Goal: Complete application form

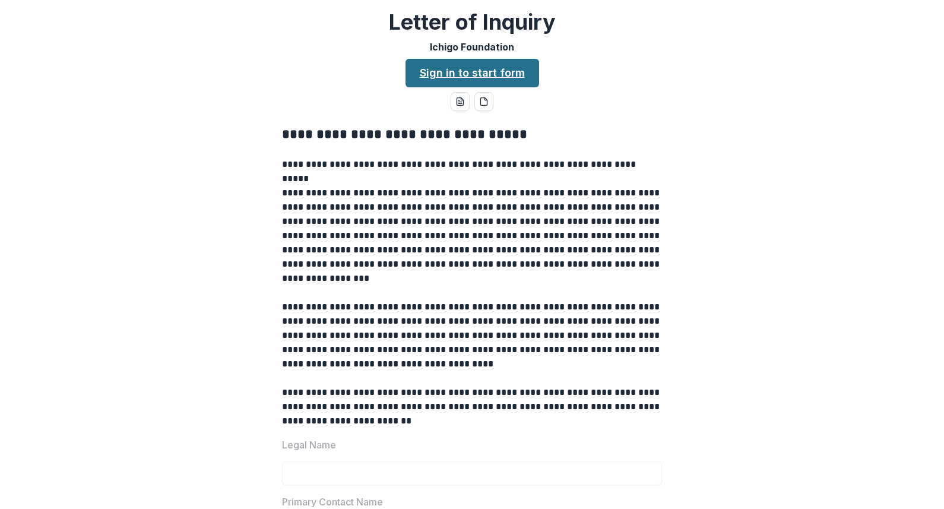
click at [470, 75] on link "Sign in to start form" at bounding box center [472, 73] width 134 height 28
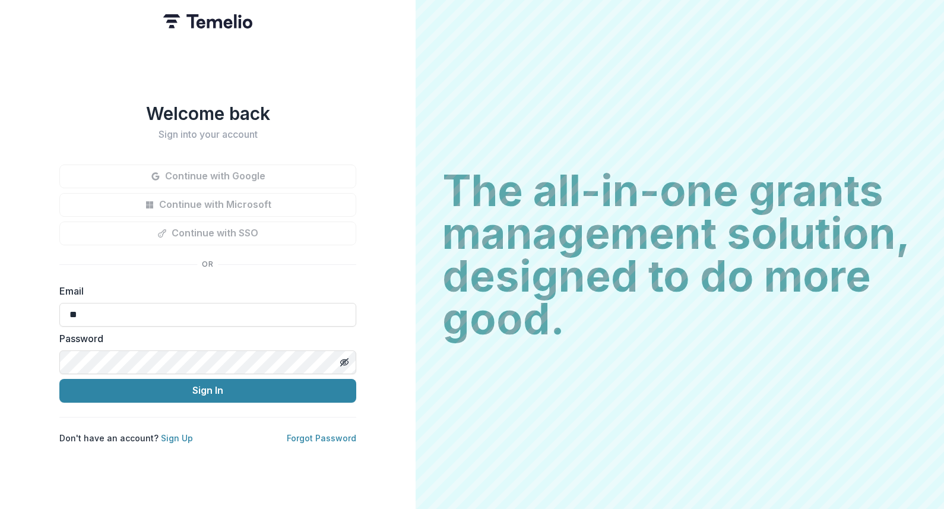
type input "*"
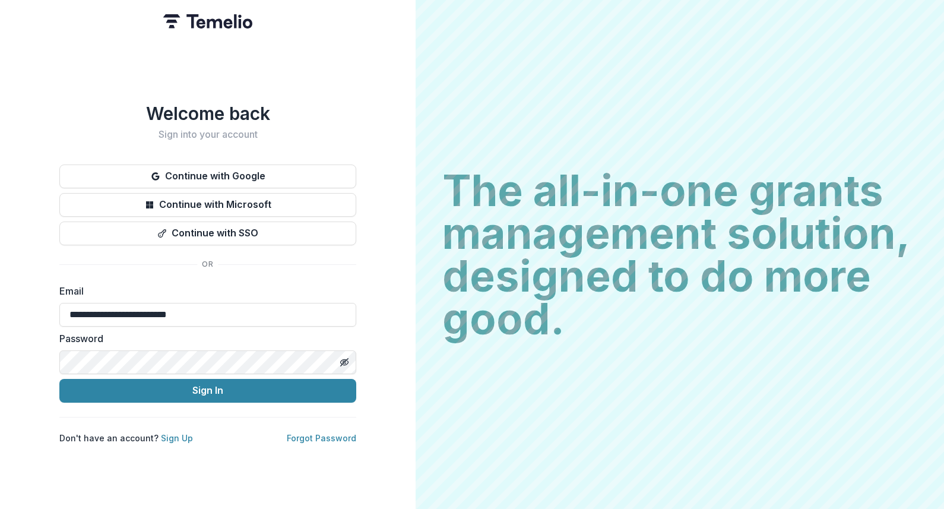
type input "**********"
click at [343, 359] on icon "Toggle password visibility" at bounding box center [344, 361] width 9 height 9
click at [208, 386] on button "Sign In" at bounding box center [207, 391] width 297 height 24
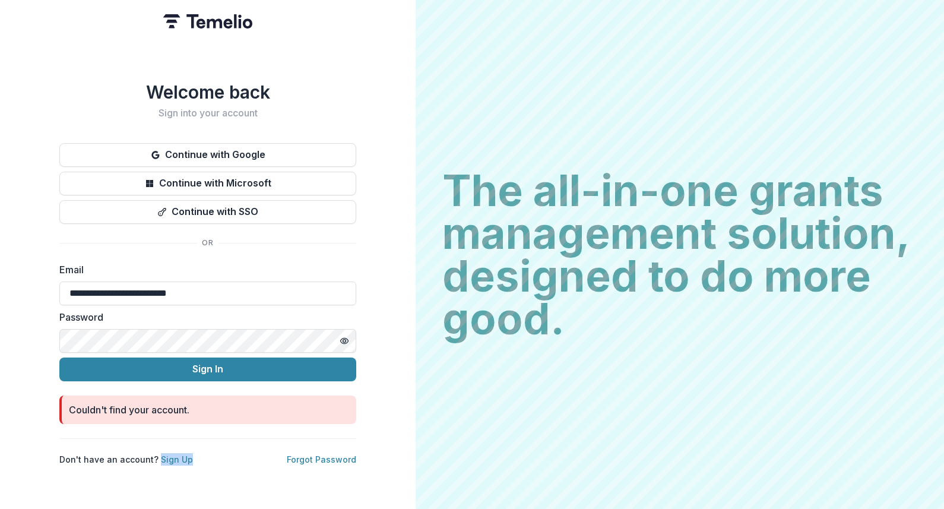
click at [156, 472] on div "**********" at bounding box center [207, 254] width 415 height 509
click at [171, 455] on link "Sign Up" at bounding box center [177, 459] width 32 height 10
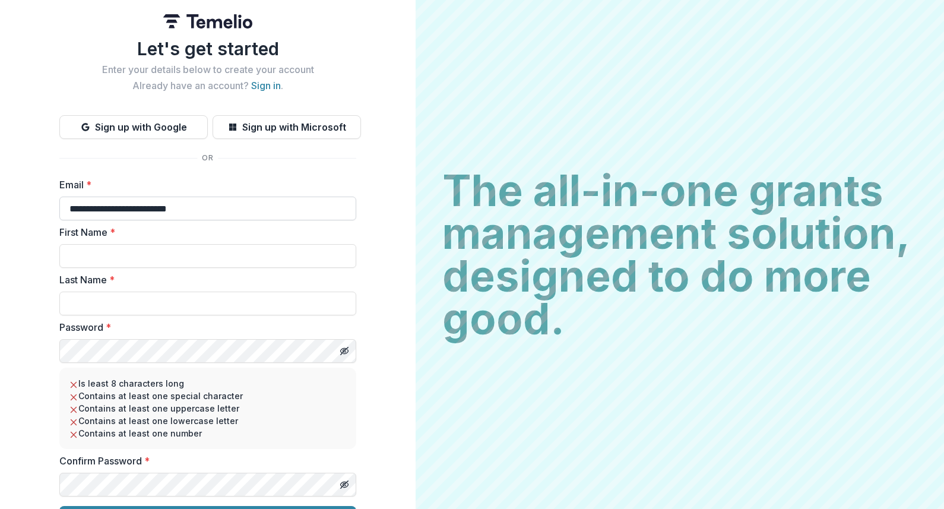
type input "**********"
type input "*"
type input "*******"
click at [344, 352] on icon "Toggle password visibility" at bounding box center [344, 350] width 9 height 9
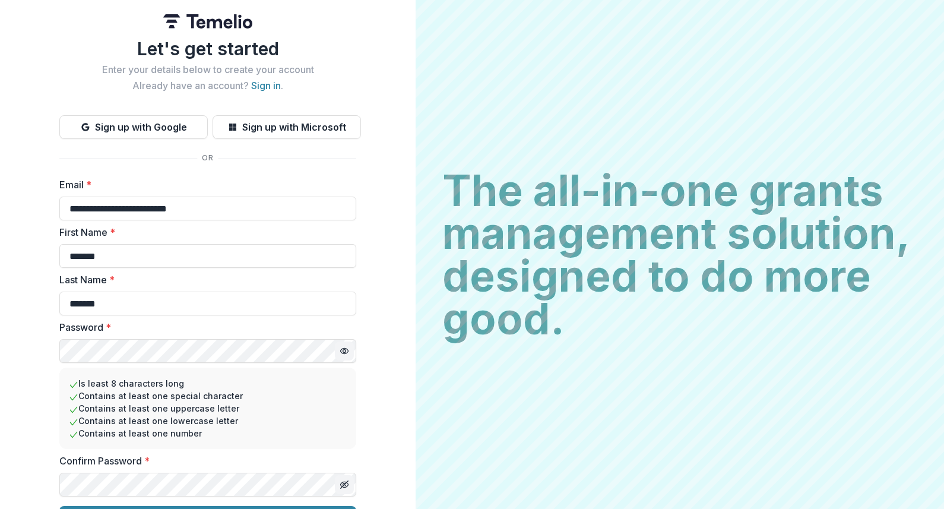
click at [341, 483] on icon "Toggle password visibility" at bounding box center [344, 484] width 6 height 5
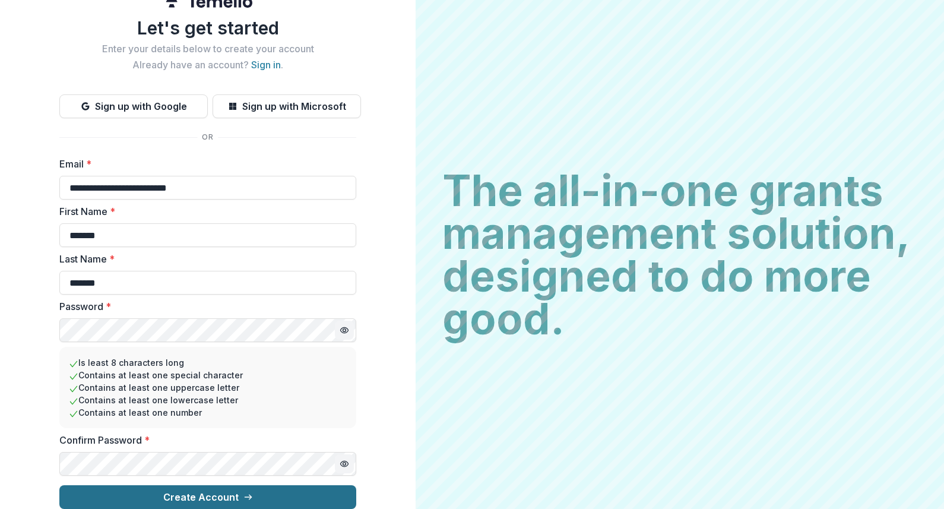
scroll to position [30, 0]
click at [207, 490] on button "Create Account" at bounding box center [207, 497] width 297 height 24
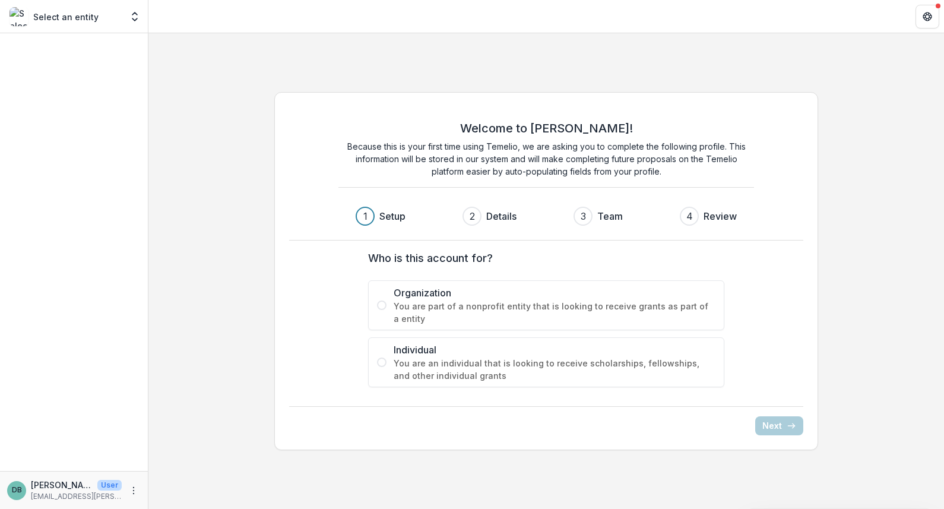
click at [382, 304] on span at bounding box center [381, 304] width 9 height 9
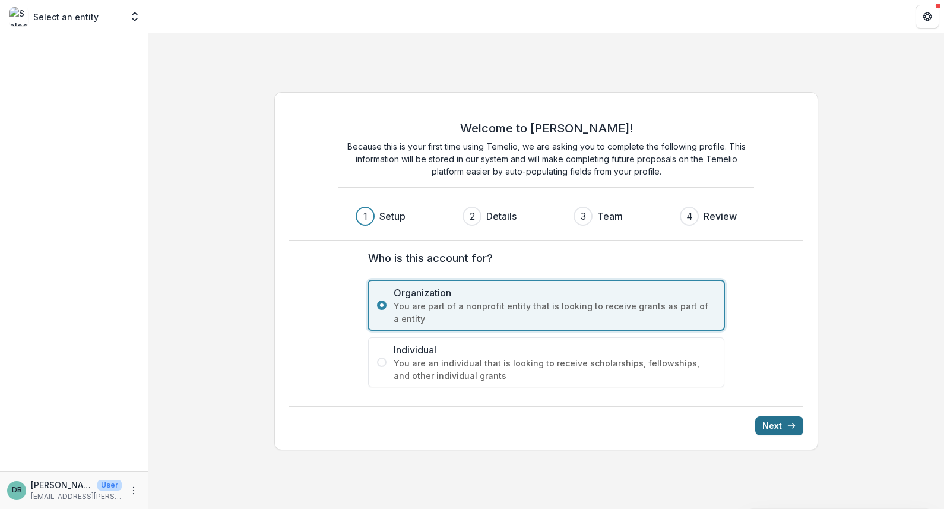
click at [780, 427] on button "Next" at bounding box center [779, 425] width 48 height 19
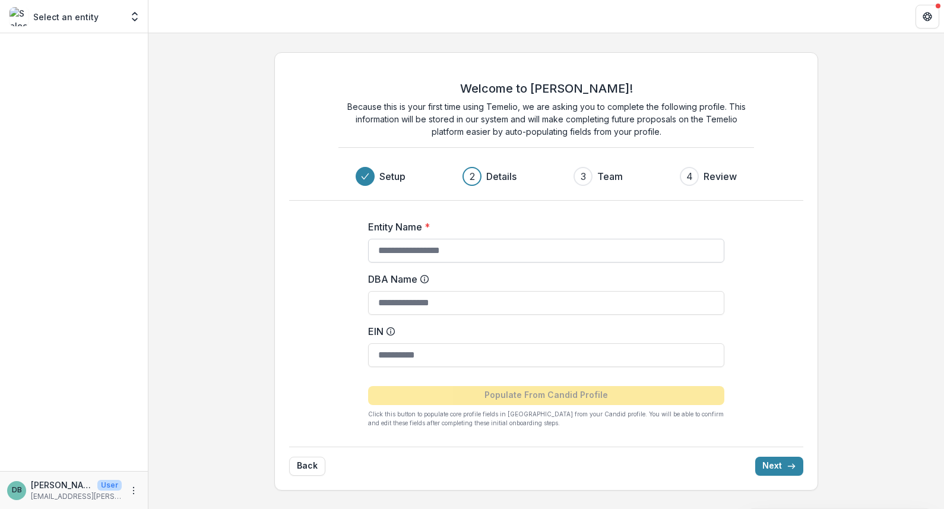
click at [449, 243] on input "Entity Name *" at bounding box center [546, 251] width 356 height 24
type input "**********"
click at [410, 305] on input "DBA Name" at bounding box center [546, 303] width 356 height 24
type input "********"
type input "**********"
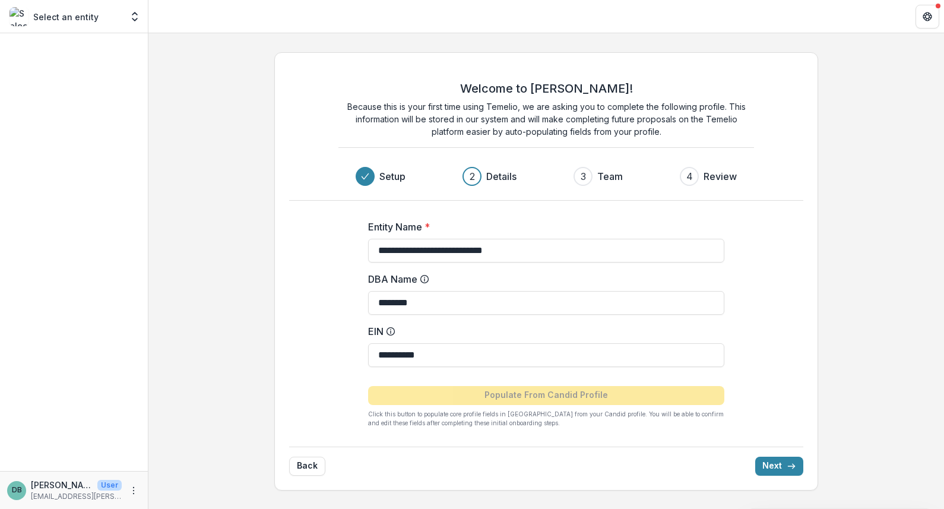
drag, startPoint x: 420, startPoint y: 300, endPoint x: 364, endPoint y: 300, distance: 56.4
click at [364, 300] on div "**********" at bounding box center [546, 319] width 475 height 236
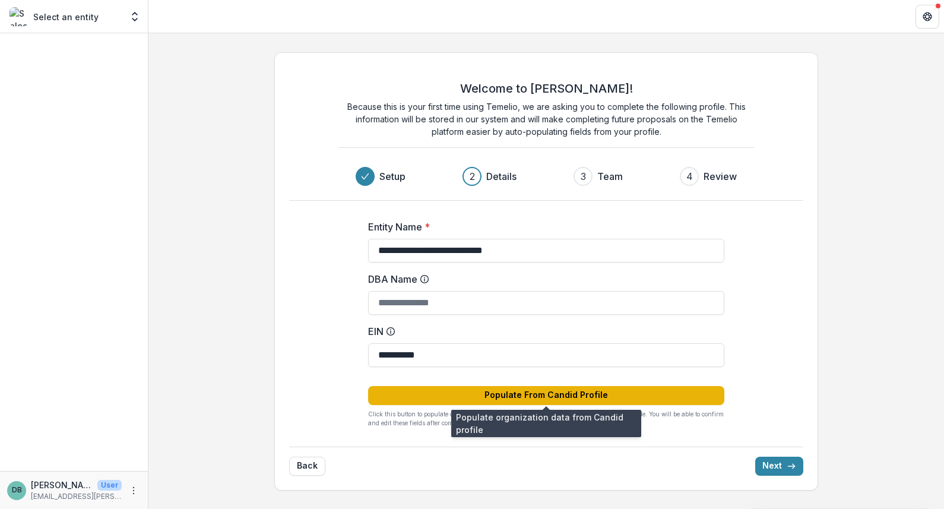
click at [507, 394] on button "Populate From Candid Profile" at bounding box center [546, 395] width 356 height 19
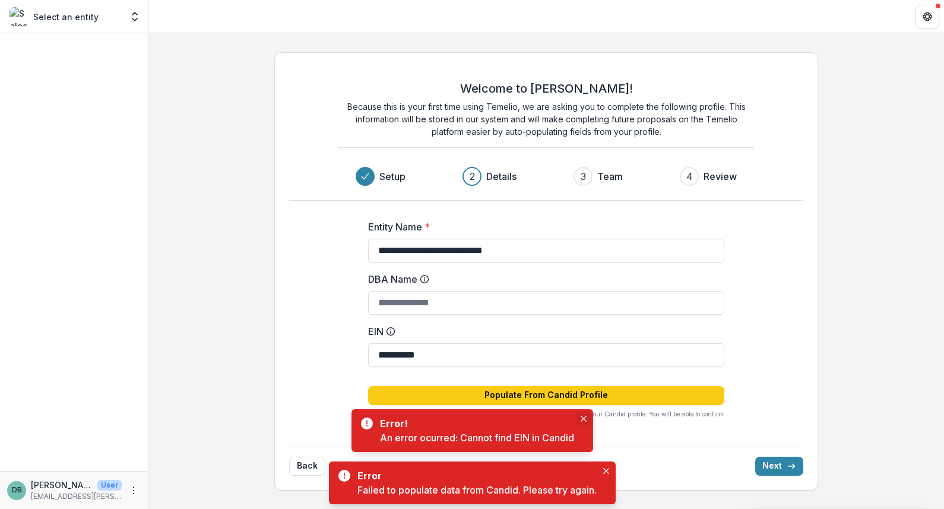
click at [586, 418] on icon "Close" at bounding box center [583, 418] width 6 height 6
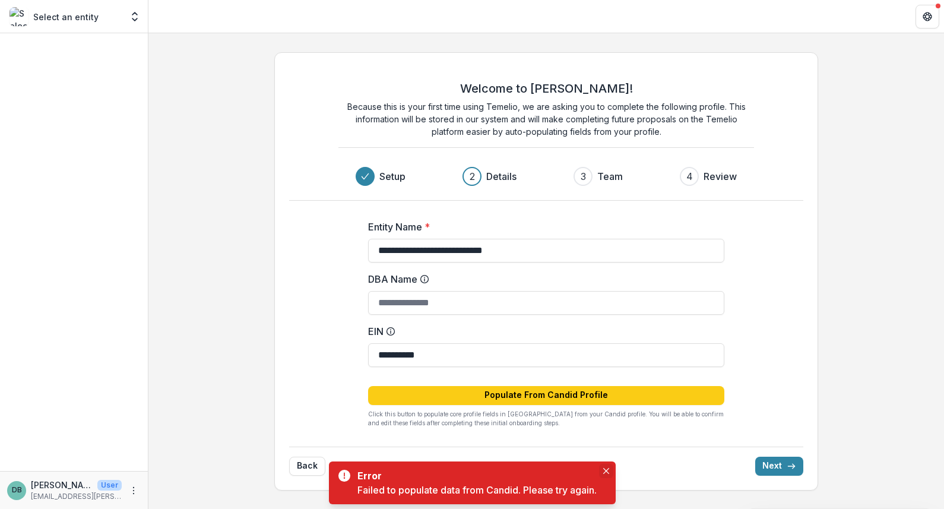
click at [609, 470] on icon "Close" at bounding box center [606, 471] width 6 height 6
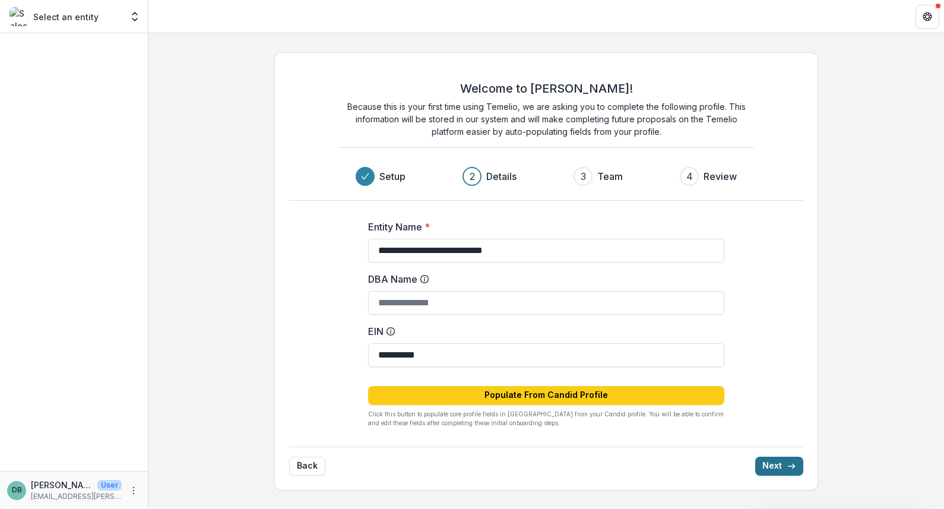
click at [772, 464] on button "Next" at bounding box center [779, 465] width 48 height 19
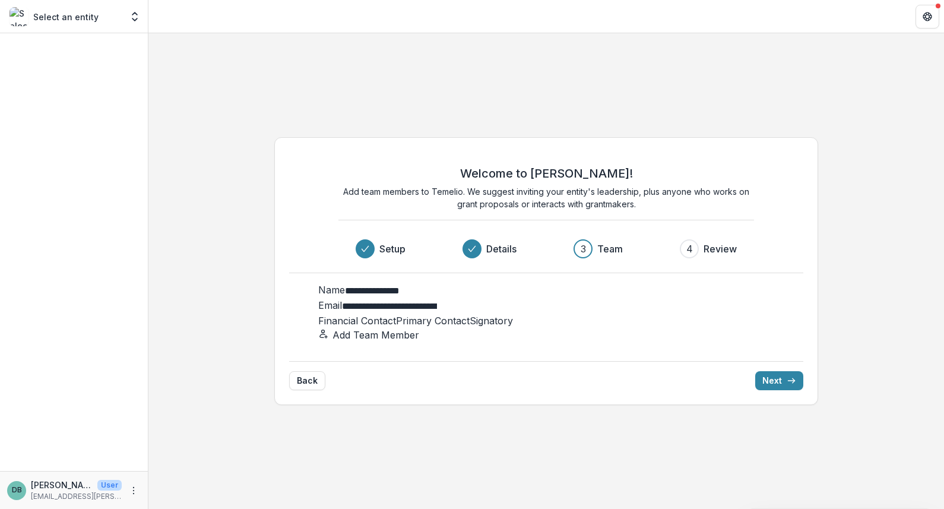
click at [396, 315] on span at bounding box center [396, 321] width 0 height 12
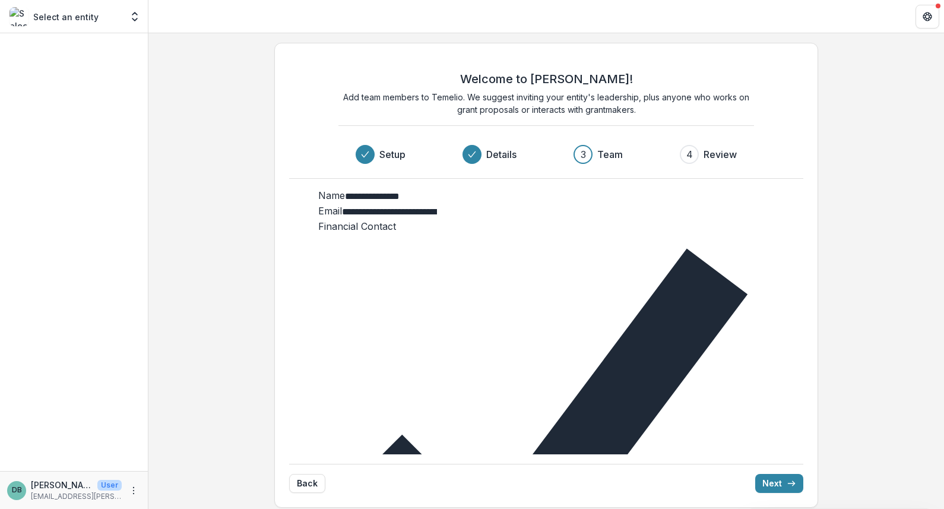
click at [781, 474] on button "Next" at bounding box center [779, 483] width 48 height 19
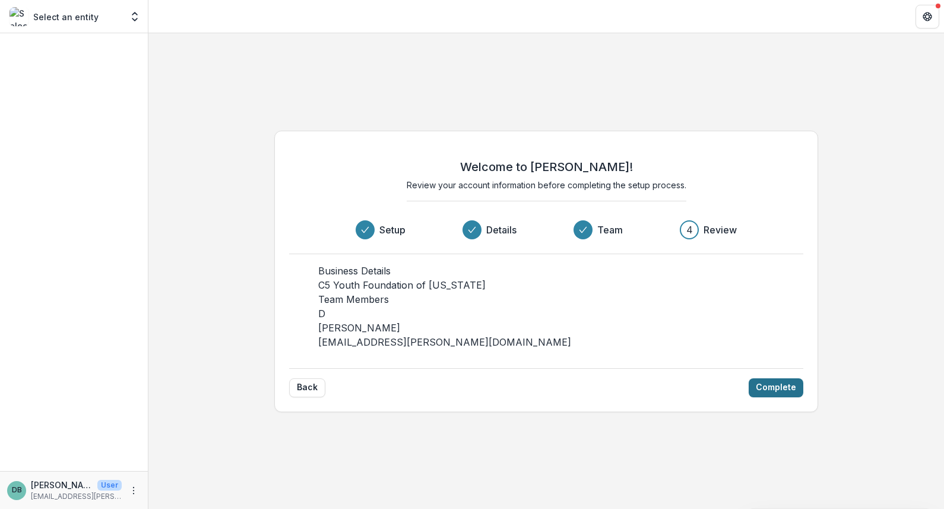
click at [778, 397] on button "Complete" at bounding box center [775, 387] width 55 height 19
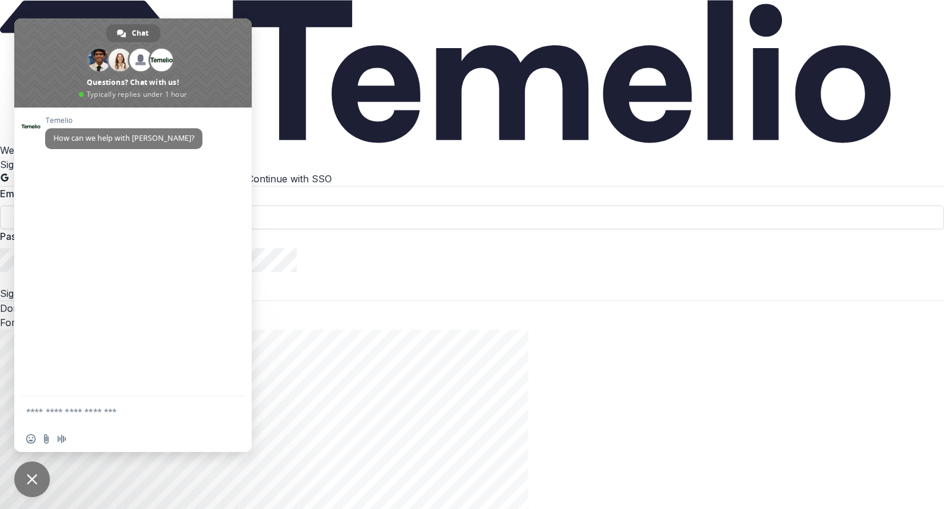
click at [33, 477] on span "Close chat" at bounding box center [32, 479] width 11 height 11
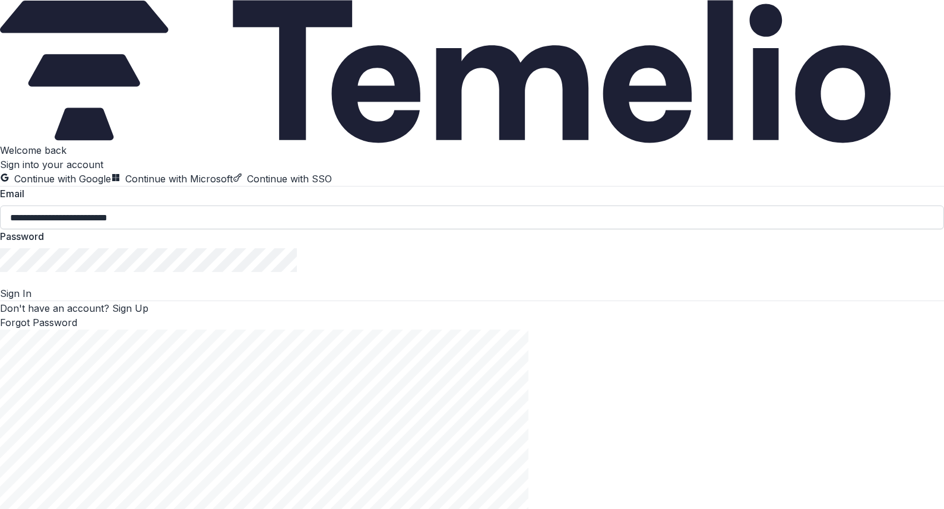
type input "**********"
click at [8, 290] on icon "Toggle password visibility" at bounding box center [4, 287] width 7 height 5
click at [31, 300] on button "Sign In" at bounding box center [15, 293] width 31 height 14
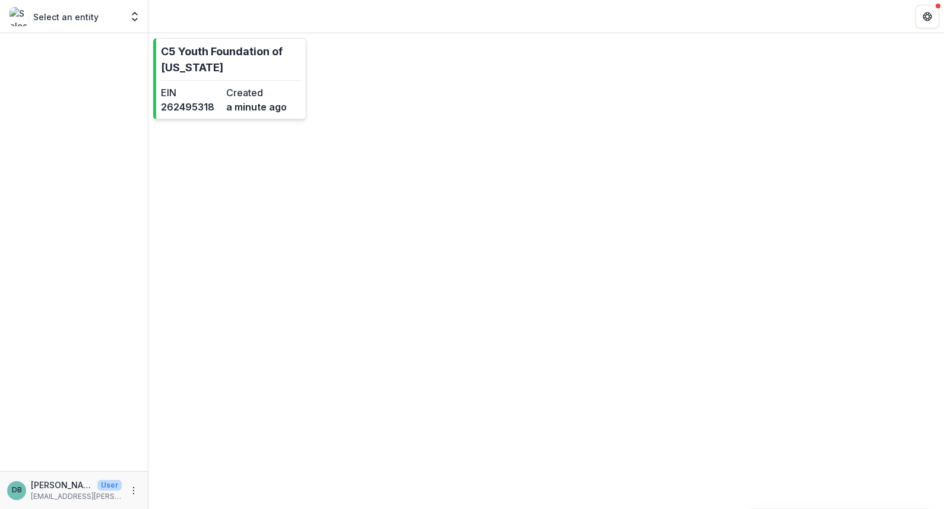
click at [223, 64] on p "C5 Youth Foundation of [US_STATE]" at bounding box center [231, 59] width 140 height 32
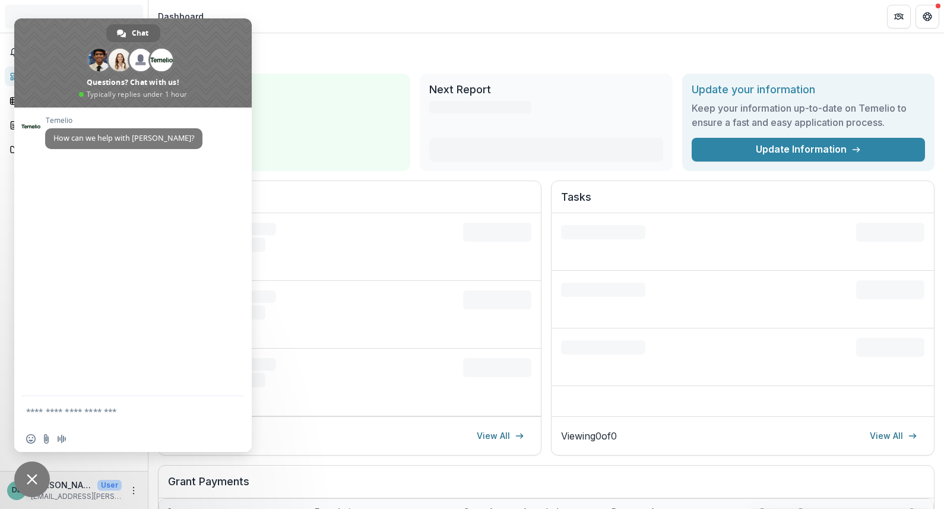
click at [34, 474] on span "Close chat" at bounding box center [32, 479] width 11 height 11
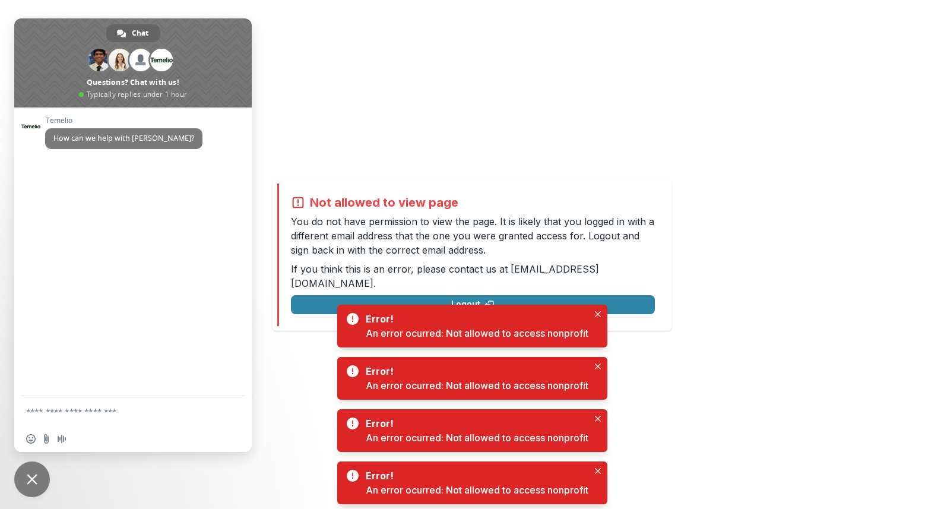
click at [32, 482] on span "Close chat" at bounding box center [32, 479] width 11 height 11
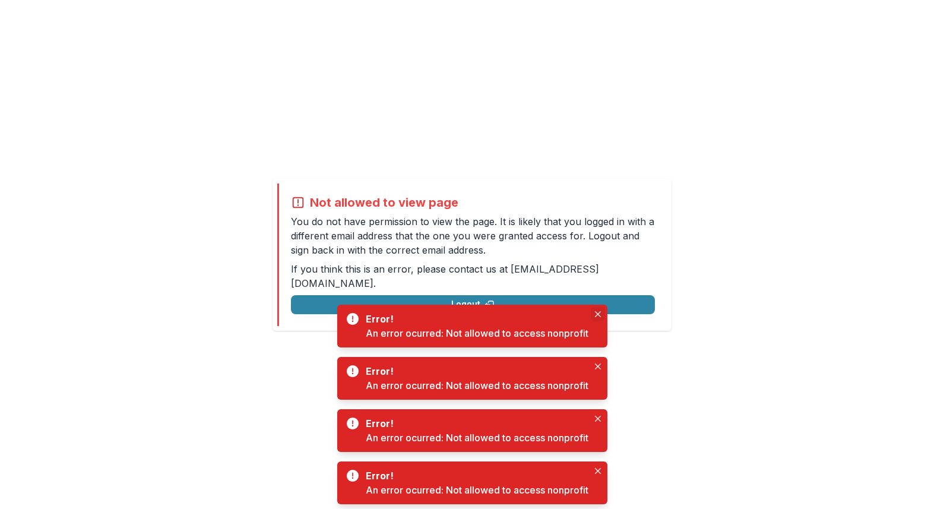
click at [597, 311] on icon "Close" at bounding box center [598, 314] width 6 height 6
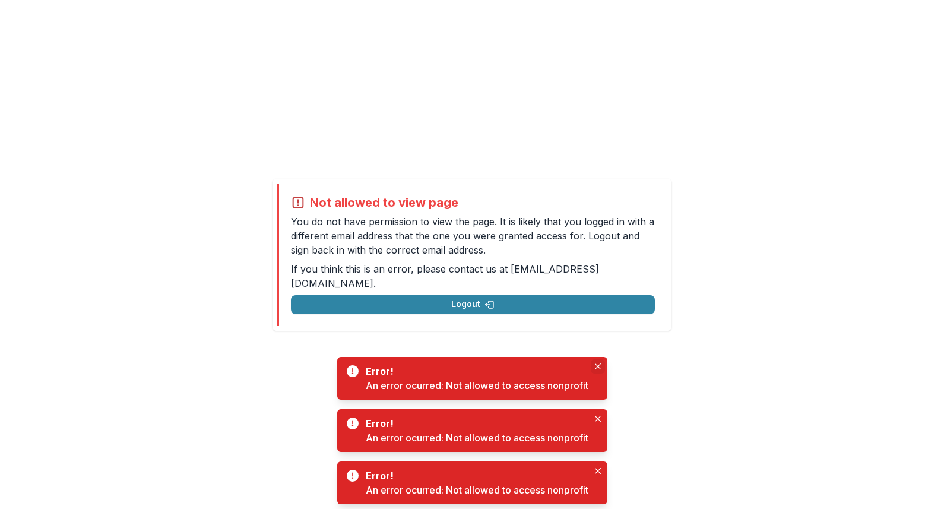
click at [597, 367] on icon "Close" at bounding box center [597, 366] width 6 height 6
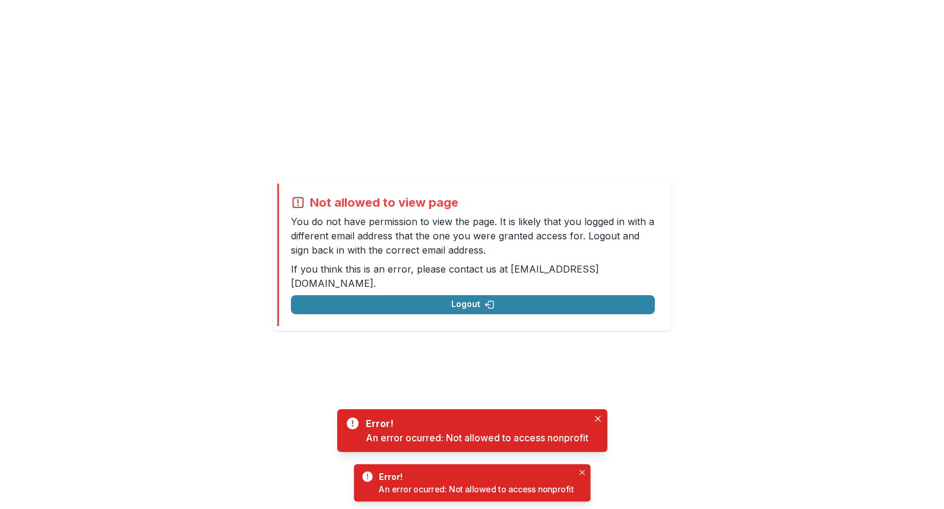
click at [597, 418] on div "Not allowed to view page You do not have permission to view the page. It is lik…" at bounding box center [472, 254] width 944 height 509
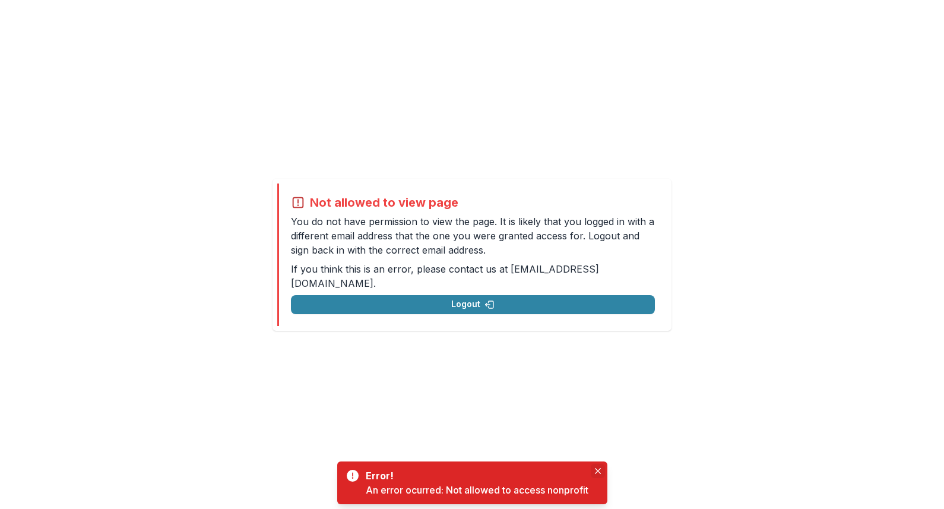
click at [598, 469] on icon "Close" at bounding box center [598, 471] width 6 height 6
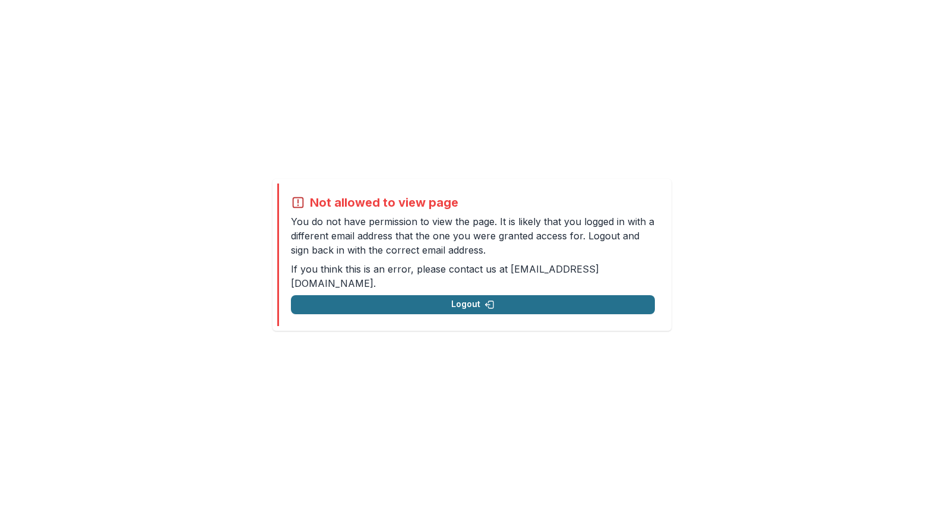
click at [459, 303] on button "Logout" at bounding box center [473, 304] width 364 height 19
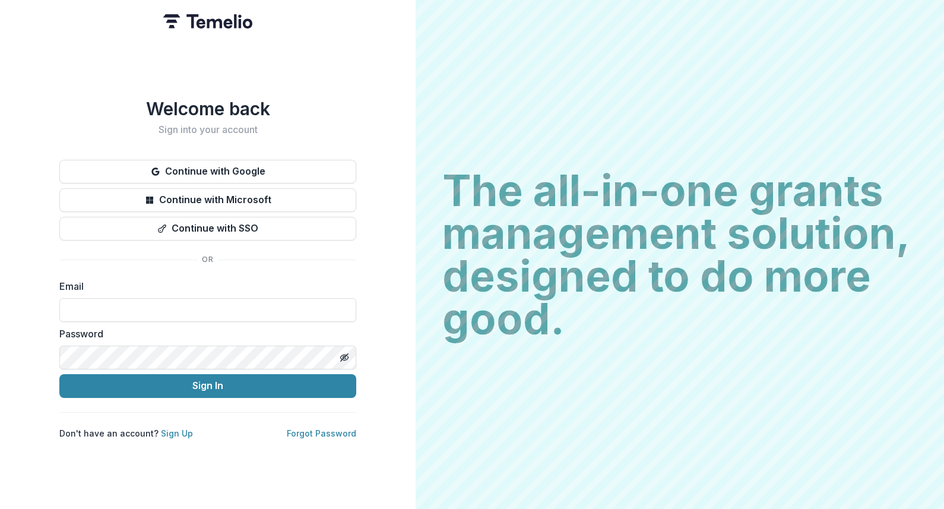
type input "**********"
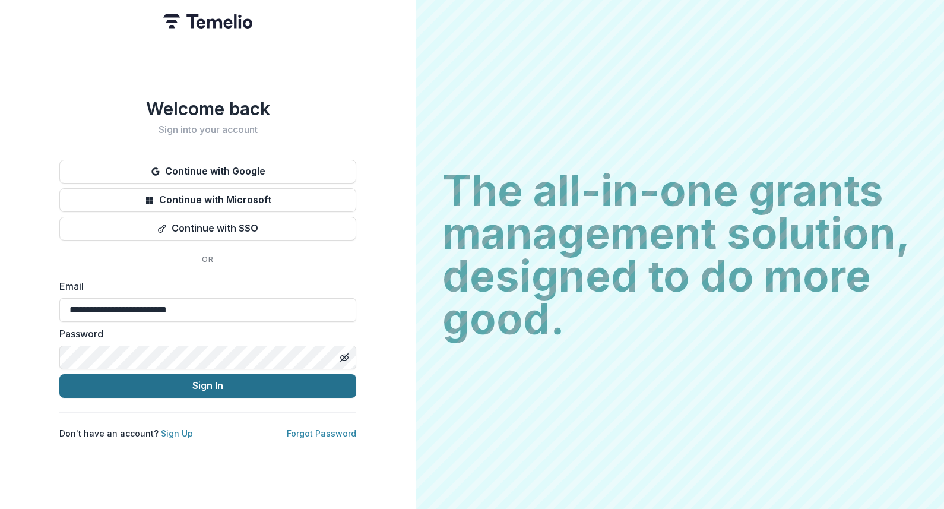
click at [211, 388] on button "Sign In" at bounding box center [207, 386] width 297 height 24
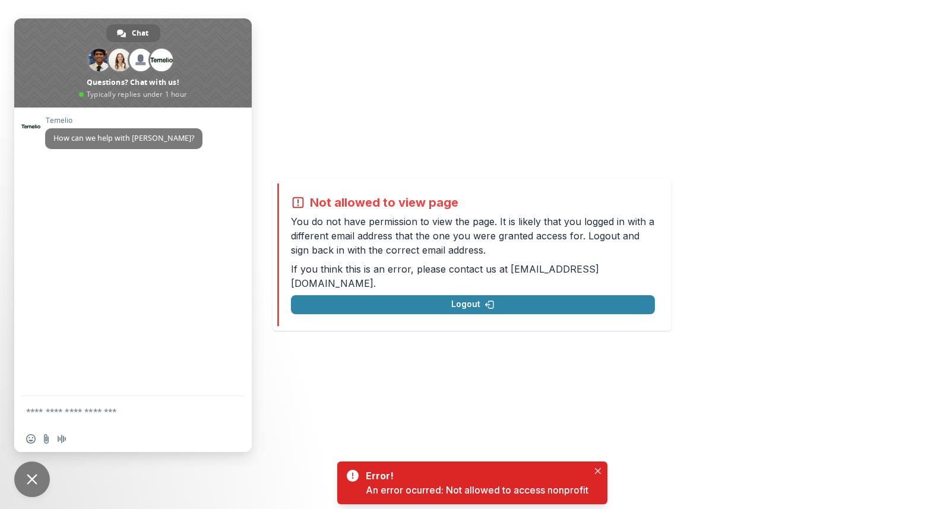
click at [59, 415] on textarea "Compose your message..." at bounding box center [121, 411] width 190 height 30
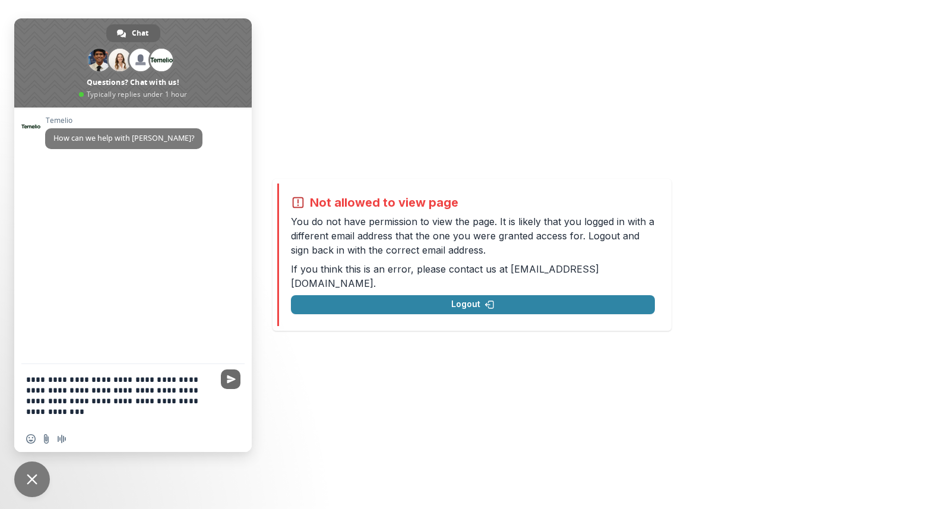
type textarea "**********"
click at [234, 380] on span "Send" at bounding box center [231, 379] width 9 height 9
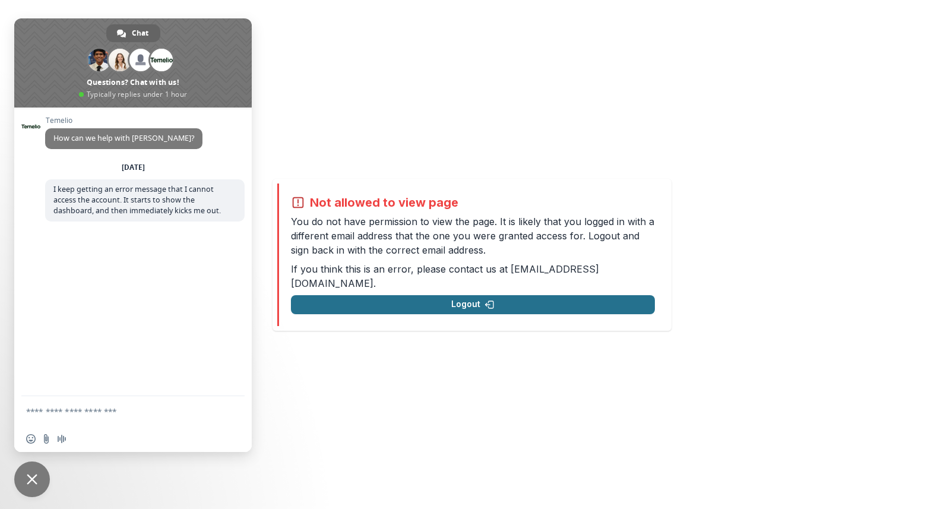
click at [437, 298] on button "Logout" at bounding box center [473, 304] width 364 height 19
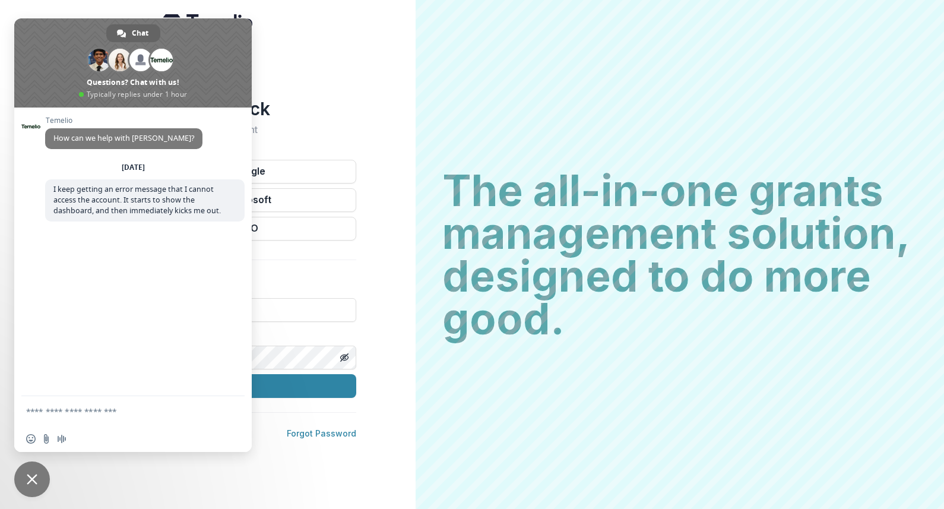
type input "**********"
click at [36, 478] on span "Close chat" at bounding box center [32, 479] width 11 height 11
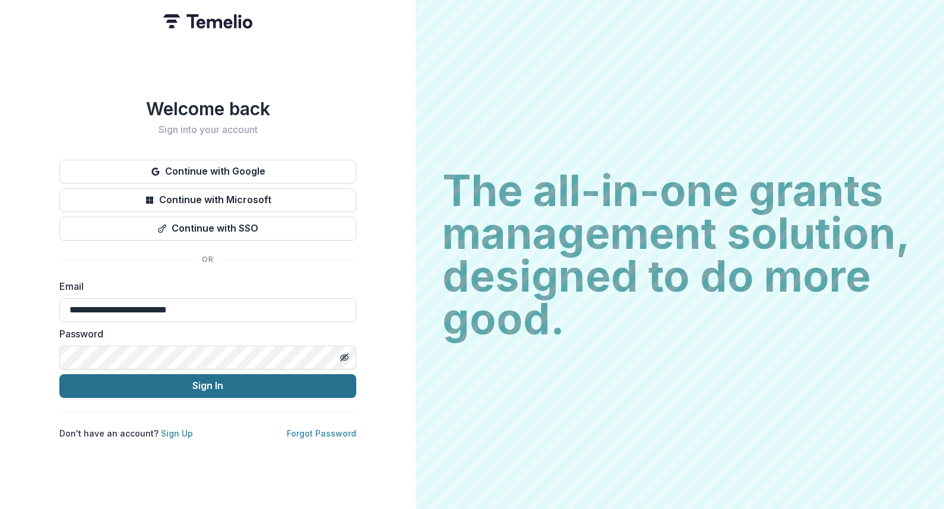
click at [213, 386] on button "Sign In" at bounding box center [207, 386] width 297 height 24
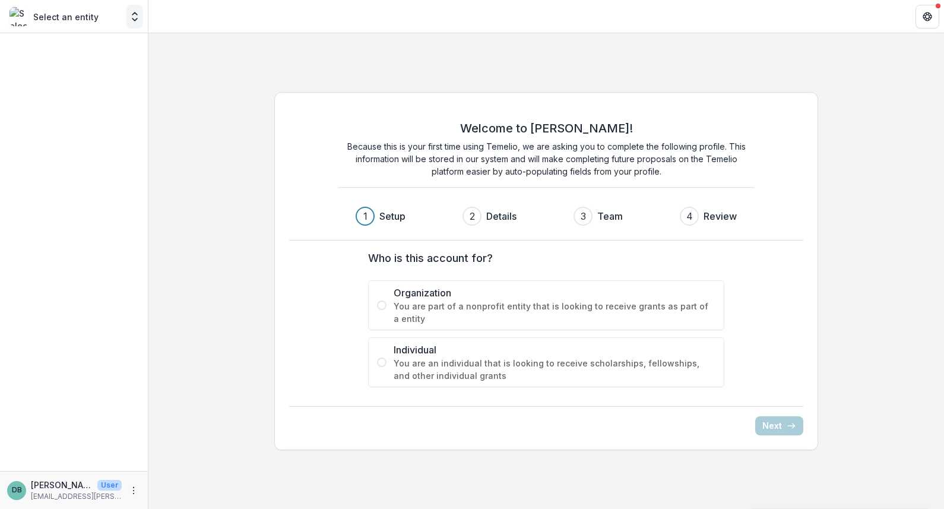
click at [135, 20] on polyline "Open entity switcher" at bounding box center [134, 19] width 5 height 2
click at [81, 18] on p "Select an entity" at bounding box center [65, 17] width 65 height 12
click at [28, 17] on img at bounding box center [18, 16] width 19 height 19
click at [135, 18] on icon "Open entity switcher" at bounding box center [135, 17] width 12 height 12
click at [56, 495] on p "[EMAIL_ADDRESS][PERSON_NAME][DOMAIN_NAME]" at bounding box center [76, 496] width 91 height 11
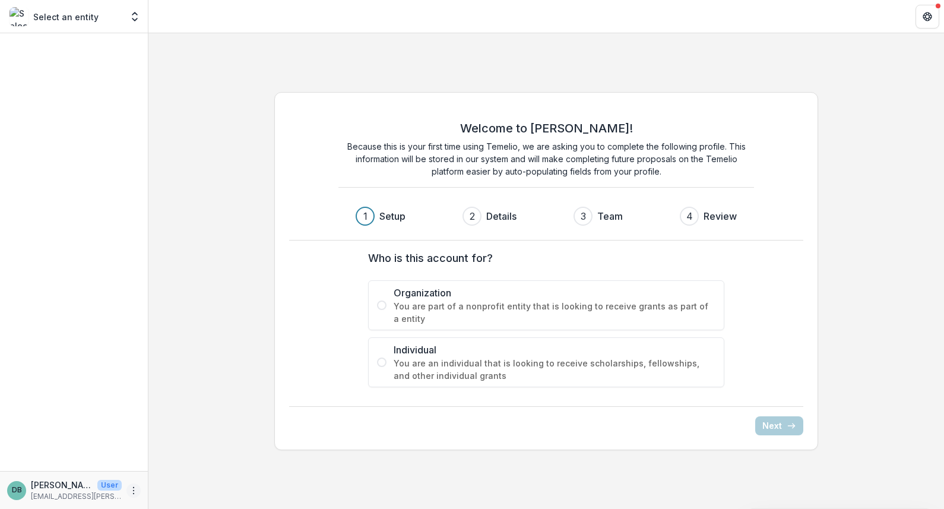
click at [136, 493] on icon "More" at bounding box center [133, 490] width 9 height 9
click at [223, 365] on div "Welcome to [PERSON_NAME]! Because this is your first time using Temelio, we are…" at bounding box center [545, 271] width 795 height 377
click at [931, 18] on icon "Get Help" at bounding box center [930, 16] width 2 height 3
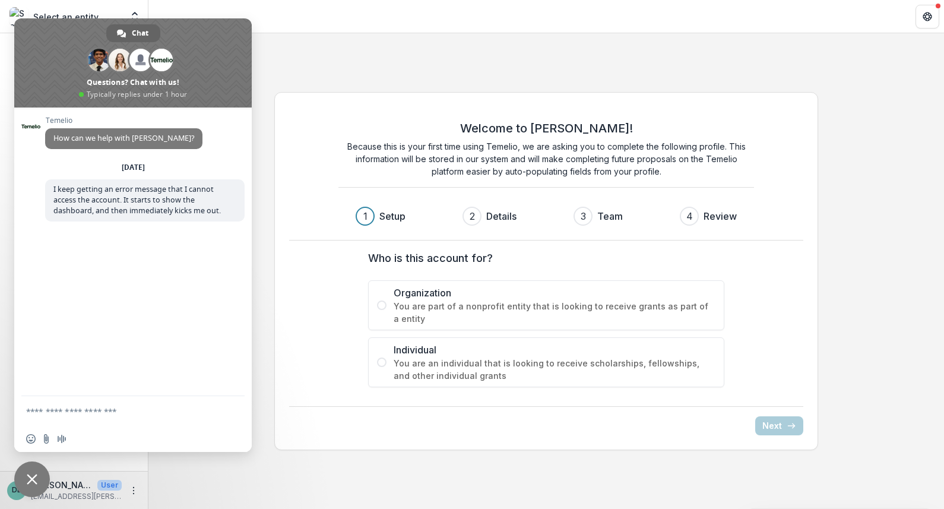
click at [35, 475] on span "Close chat" at bounding box center [32, 479] width 11 height 11
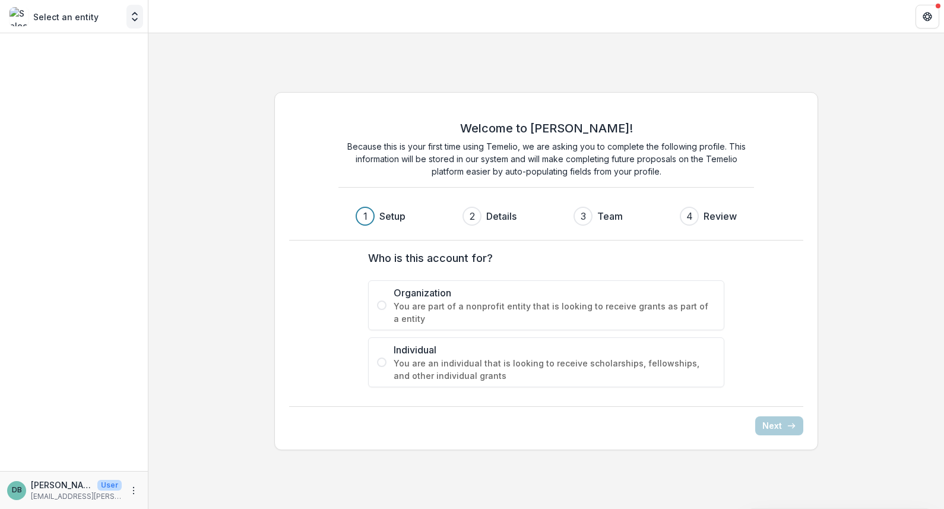
click at [137, 18] on polyline "Open entity switcher" at bounding box center [134, 19] width 5 height 2
click at [80, 57] on div at bounding box center [74, 251] width 148 height 437
click at [931, 16] on icon "Get Help" at bounding box center [930, 16] width 2 height 3
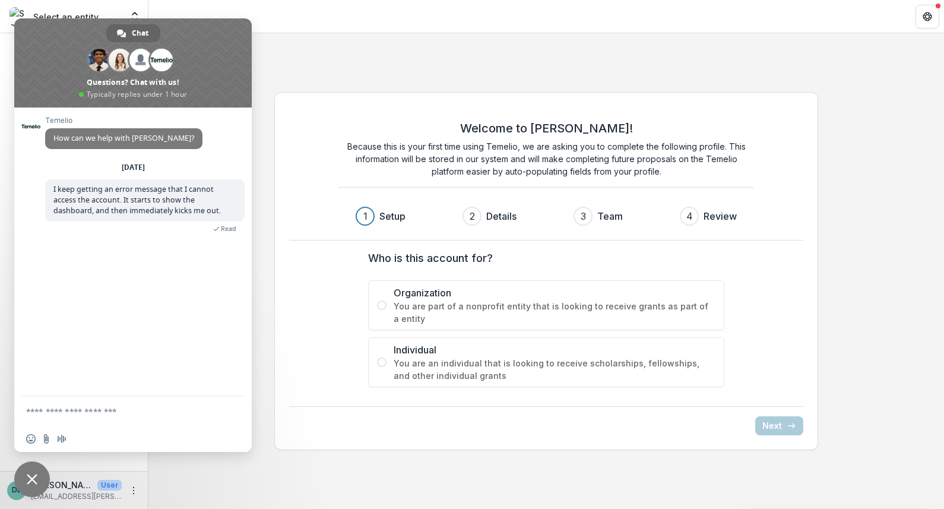
click at [34, 483] on span "Close chat" at bounding box center [32, 479] width 11 height 11
